Goal: Navigation & Orientation: Find specific page/section

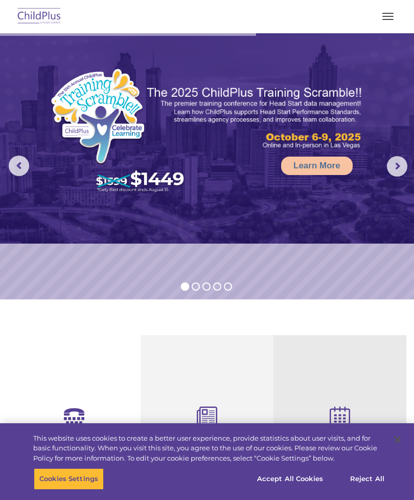
scroll to position [-4, 0]
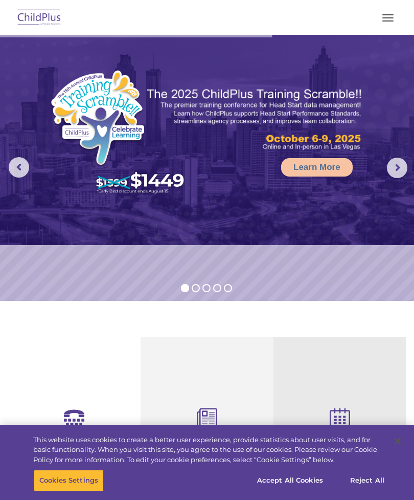
select select "MEDIUM"
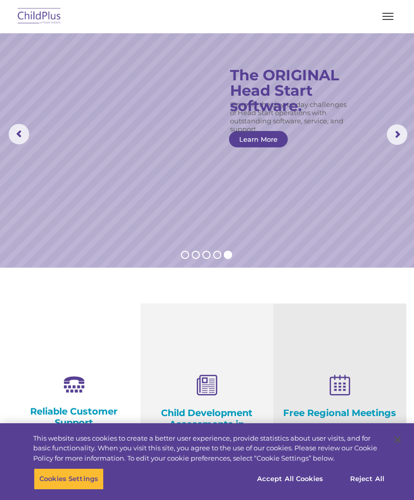
scroll to position [0, 0]
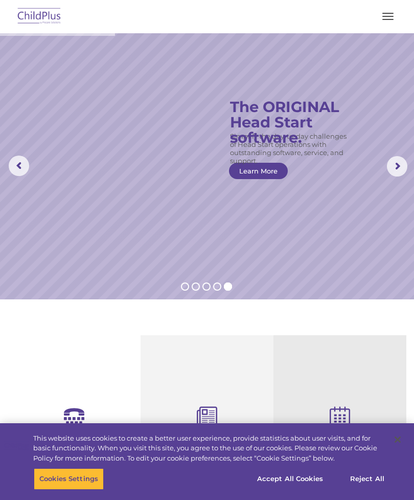
click at [368, 19] on div at bounding box center [206, 16] width 373 height 25
click at [384, 21] on button "button" at bounding box center [388, 16] width 21 height 16
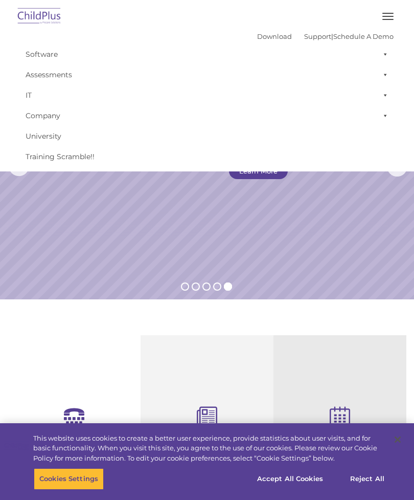
click at [380, 17] on button "button" at bounding box center [388, 16] width 21 height 16
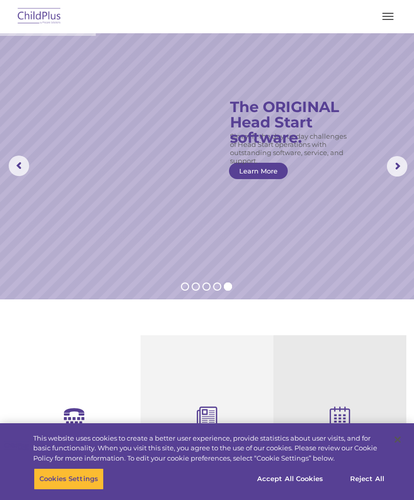
click at [389, 17] on button "button" at bounding box center [388, 16] width 21 height 16
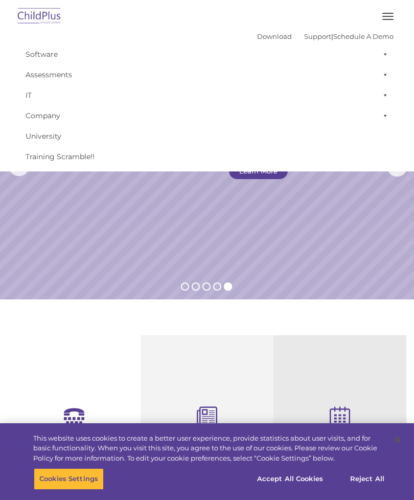
click at [374, 29] on div "Download Support | Schedule A Demo " at bounding box center [325, 36] width 137 height 15
click at [383, 21] on button "button" at bounding box center [388, 16] width 21 height 16
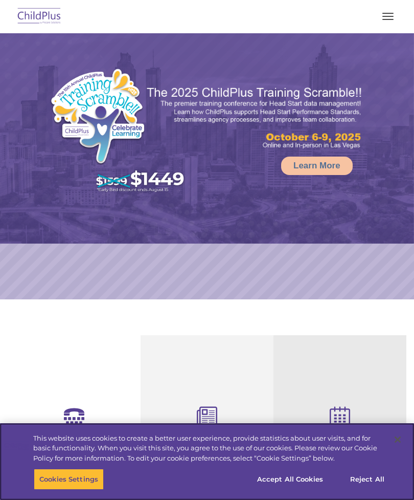
select select "MEDIUM"
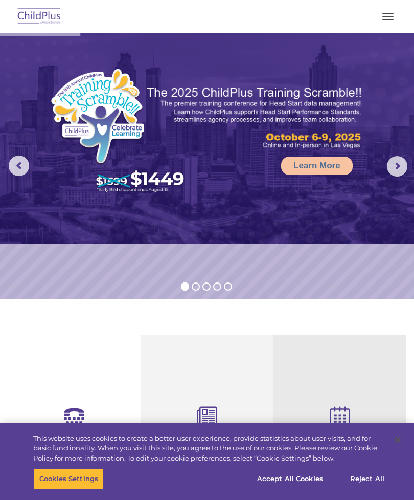
click at [407, 169] on rs-arrow at bounding box center [397, 166] width 20 height 20
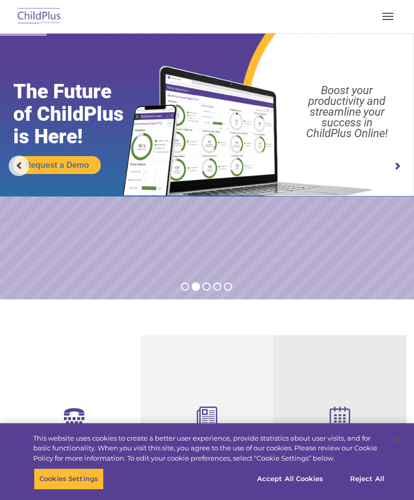
click at [401, 167] on rs-arrow at bounding box center [397, 166] width 20 height 20
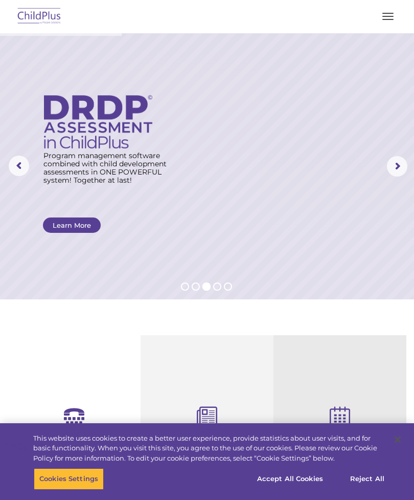
click at [407, 160] on rs-arrow at bounding box center [397, 166] width 20 height 20
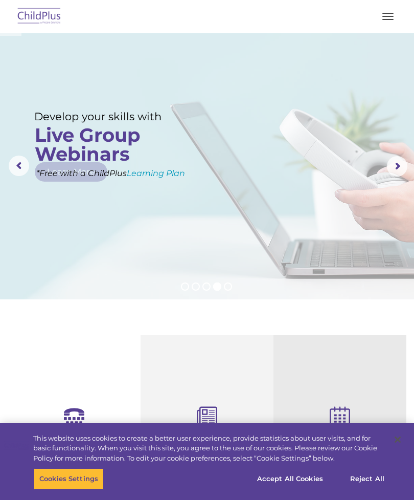
click at [398, 167] on rs-arrow at bounding box center [397, 166] width 20 height 20
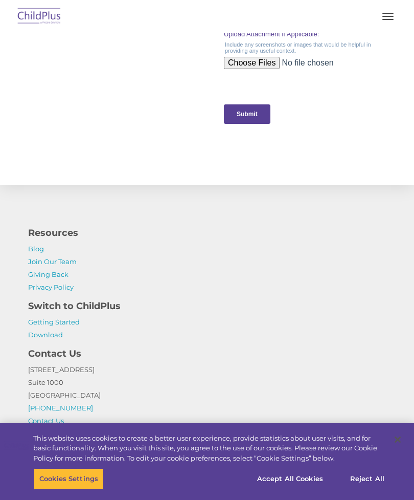
scroll to position [1147, 0]
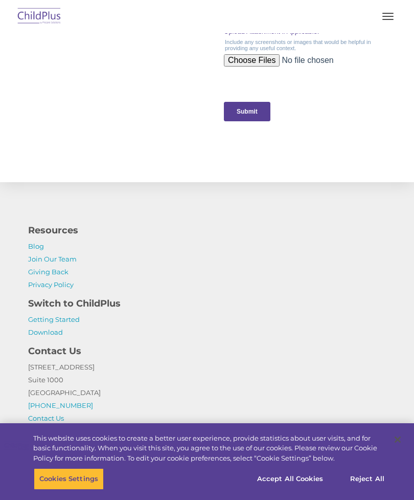
click at [71, 316] on link "Getting Started" at bounding box center [54, 319] width 52 height 8
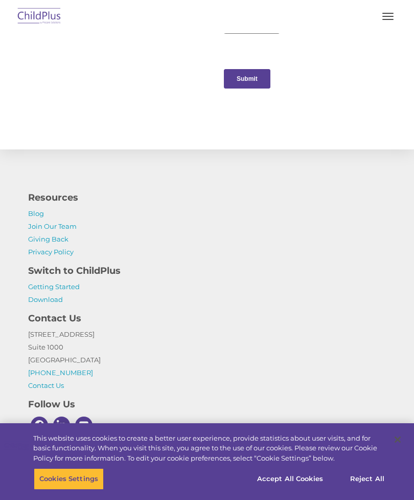
click at [56, 297] on link "Download" at bounding box center [45, 299] width 35 height 8
